Goal: Transaction & Acquisition: Download file/media

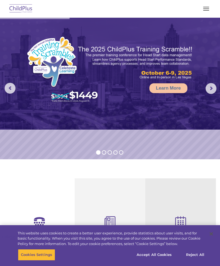
select select "MEDIUM"
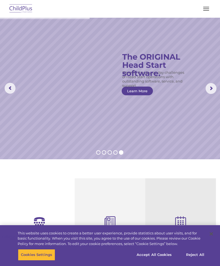
click at [208, 9] on span "button" at bounding box center [206, 8] width 6 height 1
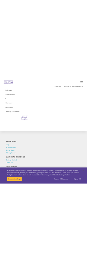
scroll to position [1134, 0]
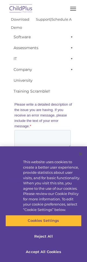
click at [23, 17] on link "Download" at bounding box center [20, 19] width 18 height 4
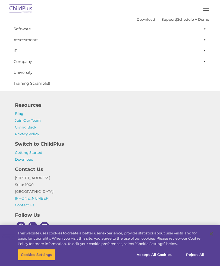
scroll to position [662, 0]
click at [57, 143] on h4 "Switch to ChildPlus" at bounding box center [110, 144] width 190 height 8
click at [59, 139] on div "Switch to ChildPlus Getting Started Download" at bounding box center [110, 149] width 199 height 25
click at [33, 157] on link "Download" at bounding box center [24, 159] width 18 height 4
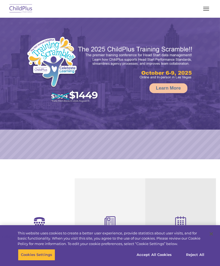
select select "MEDIUM"
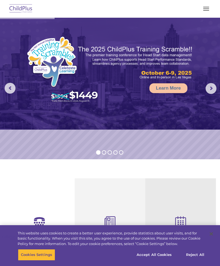
click at [204, 7] on button "button" at bounding box center [206, 8] width 11 height 9
